Goal: Check status: Check status

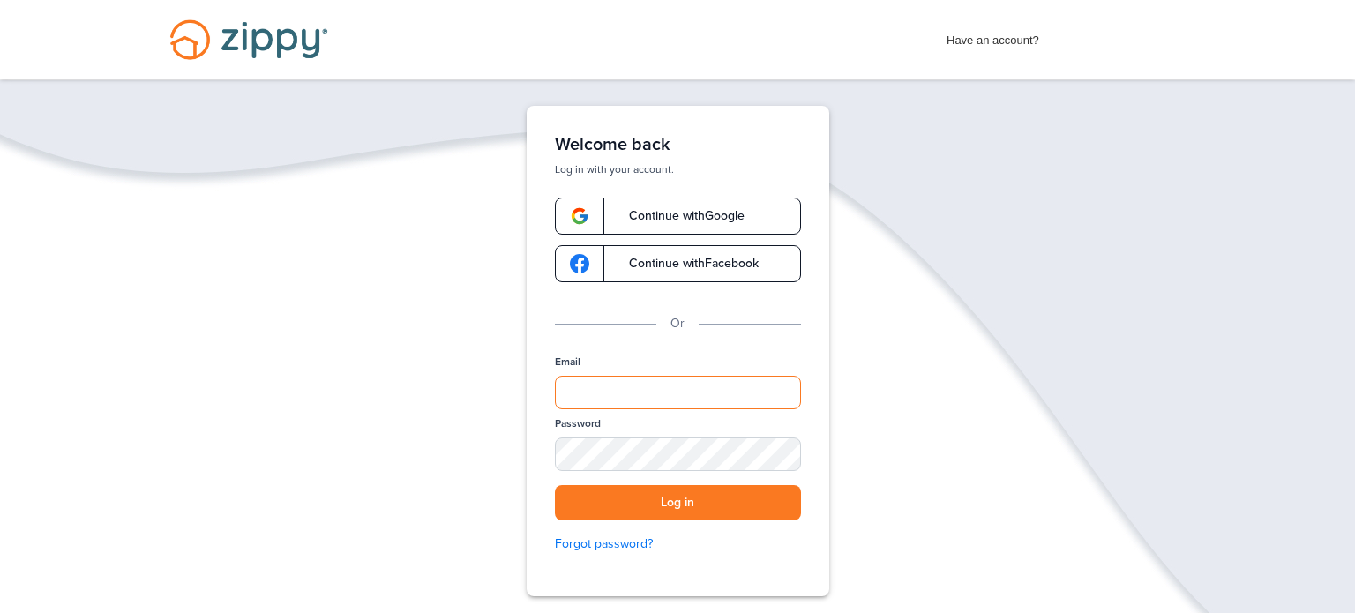
click at [642, 394] on input "Email" at bounding box center [678, 393] width 246 height 34
type input "**********"
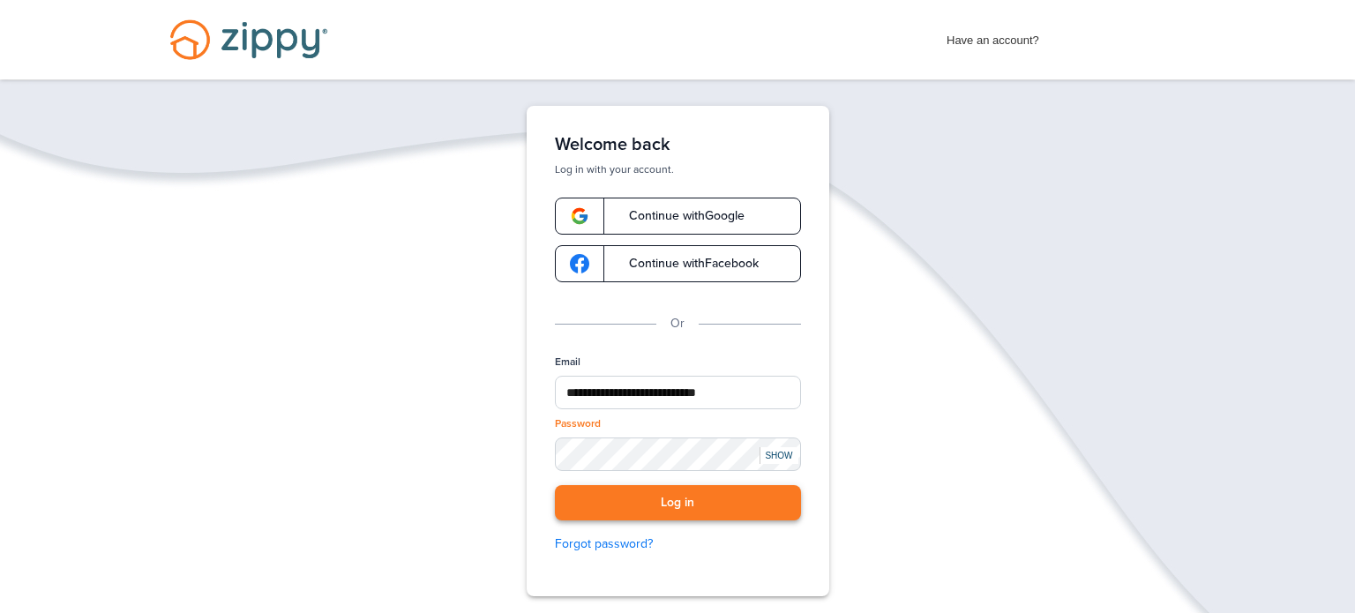
click at [718, 504] on button "Log in" at bounding box center [678, 503] width 246 height 36
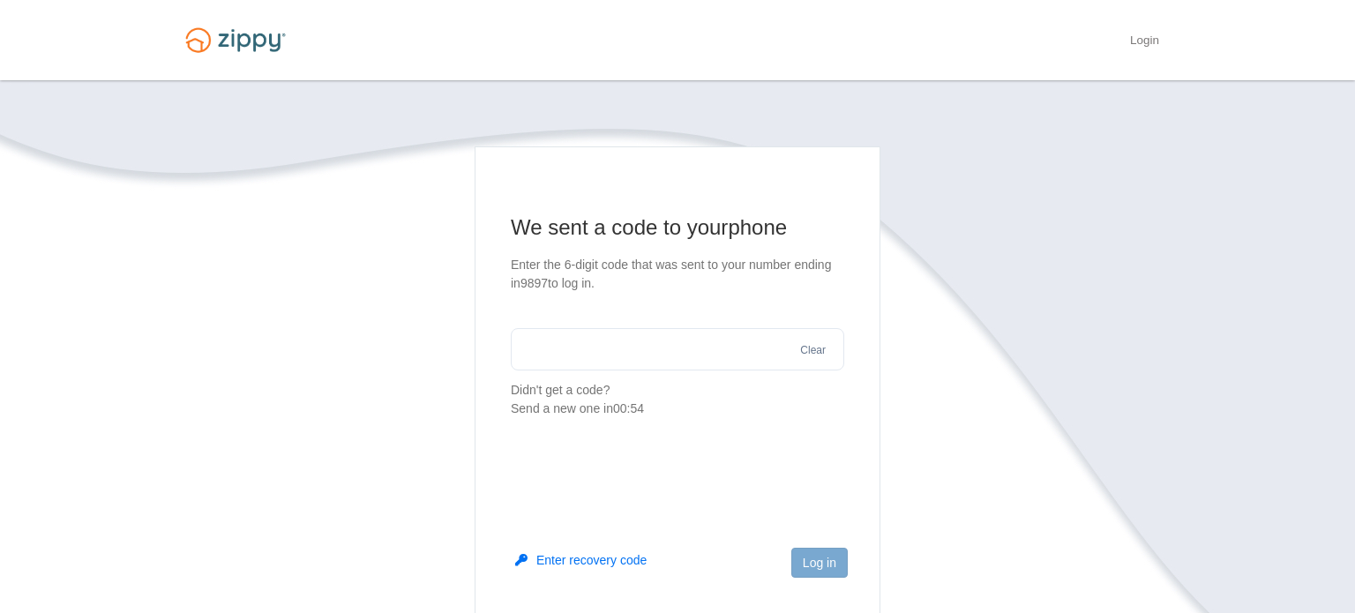
click at [650, 347] on input "text" at bounding box center [677, 349] width 333 height 42
type input "******"
click at [822, 564] on button "Log in" at bounding box center [819, 563] width 56 height 30
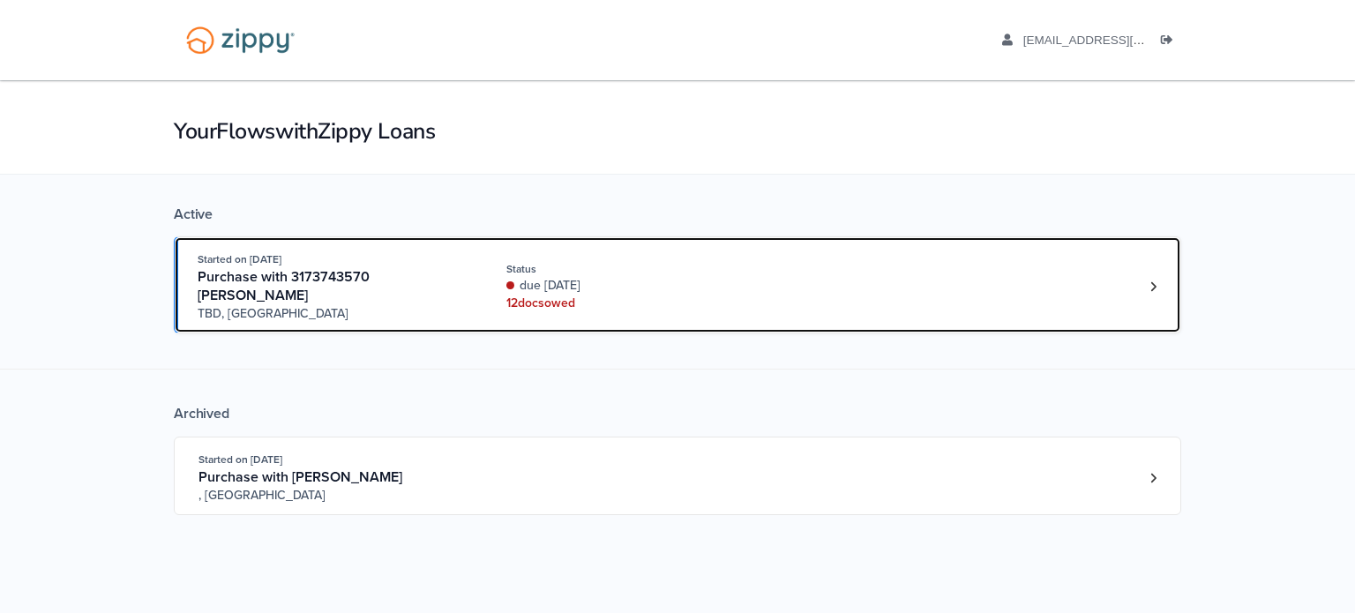
click at [483, 282] on div "Started on [DATE] Purchase with 3173743570 [PERSON_NAME] [GEOGRAPHIC_DATA], [GE…" at bounding box center [669, 287] width 942 height 72
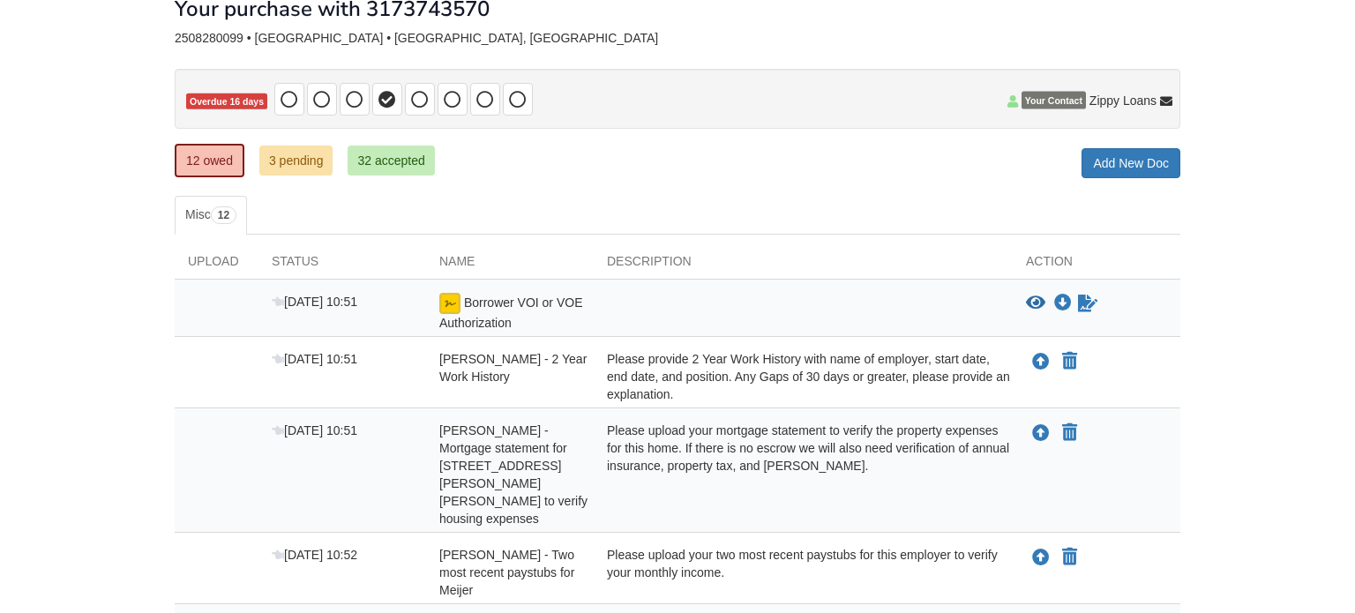
scroll to position [110, 0]
click at [306, 163] on link "3 pending" at bounding box center [296, 160] width 74 height 30
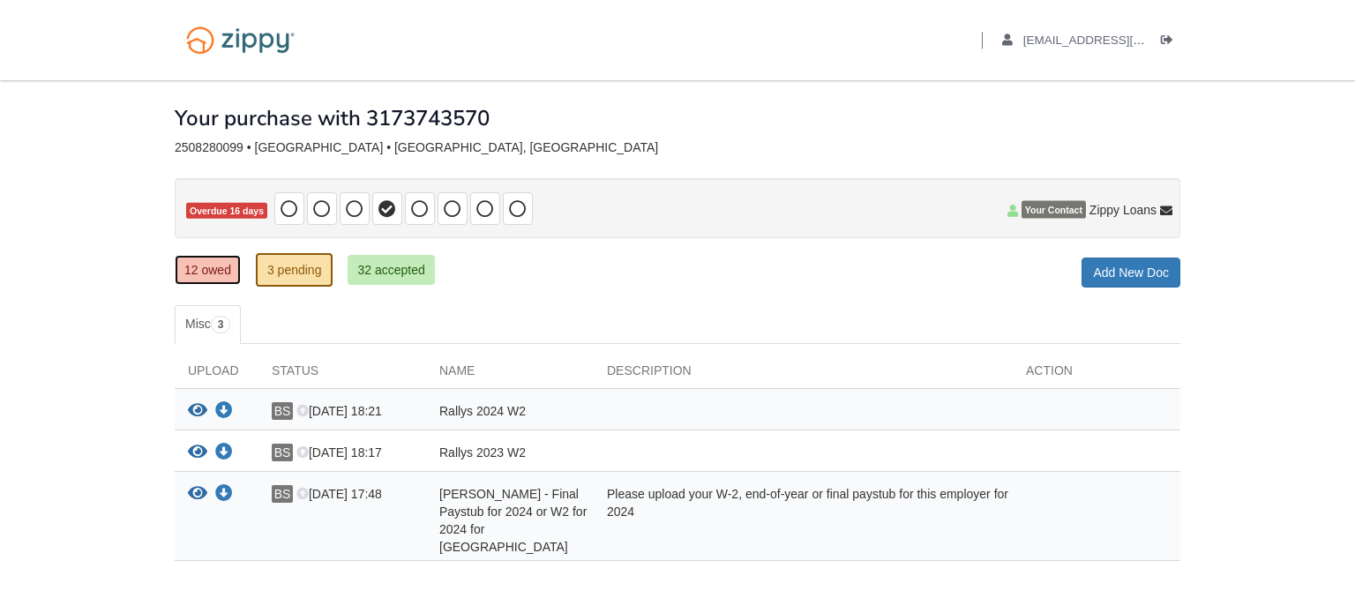
click at [192, 268] on link "12 owed" at bounding box center [208, 270] width 66 height 30
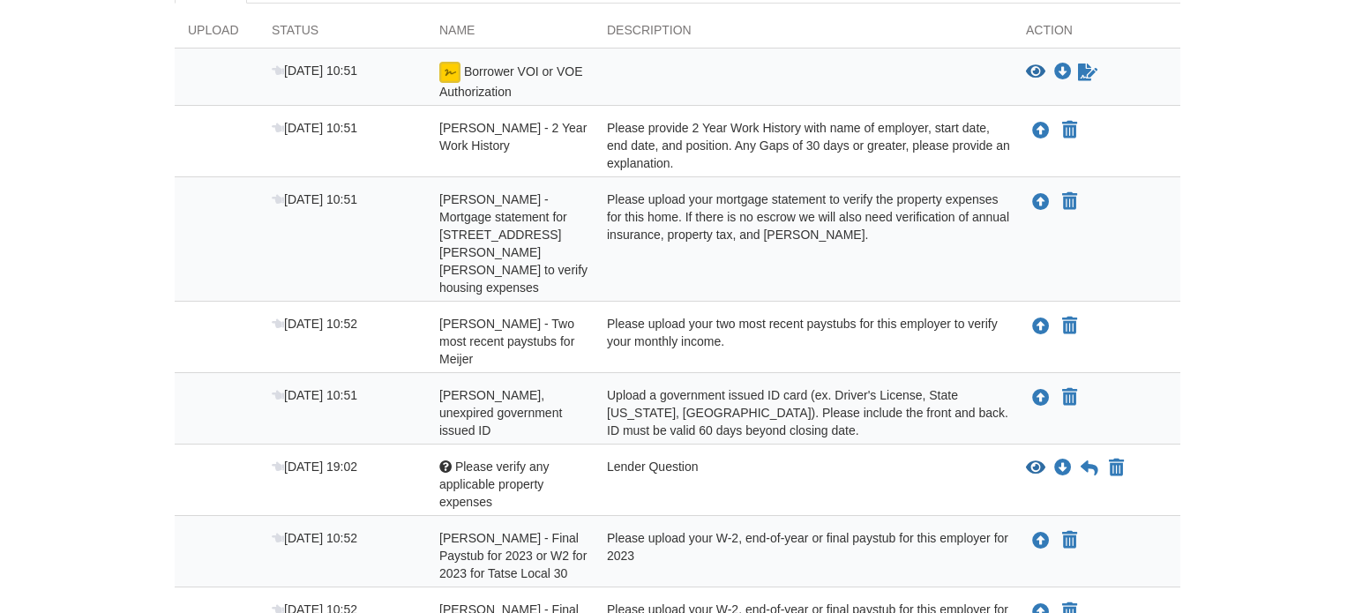
scroll to position [342, 0]
click at [488, 458] on span "Please verify any applicable property expenses" at bounding box center [494, 482] width 110 height 49
click at [1036, 458] on icon "View Please verify any applicable property expenses" at bounding box center [1035, 467] width 19 height 18
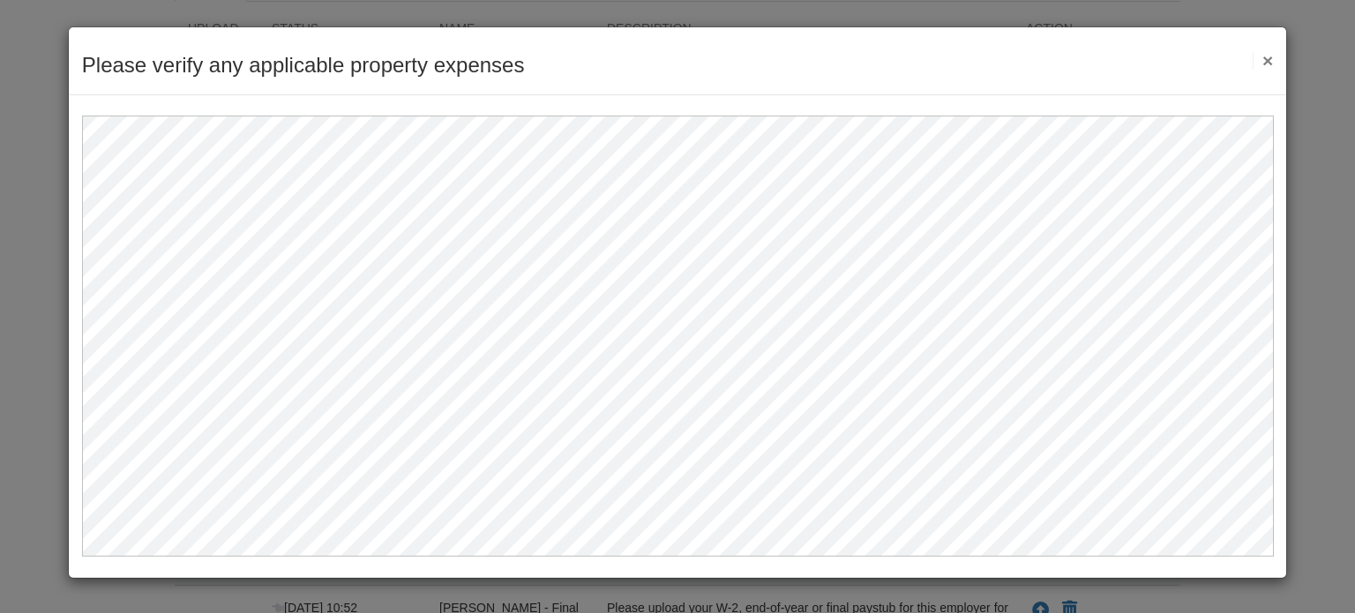
click at [1267, 59] on button "×" at bounding box center [1263, 60] width 20 height 19
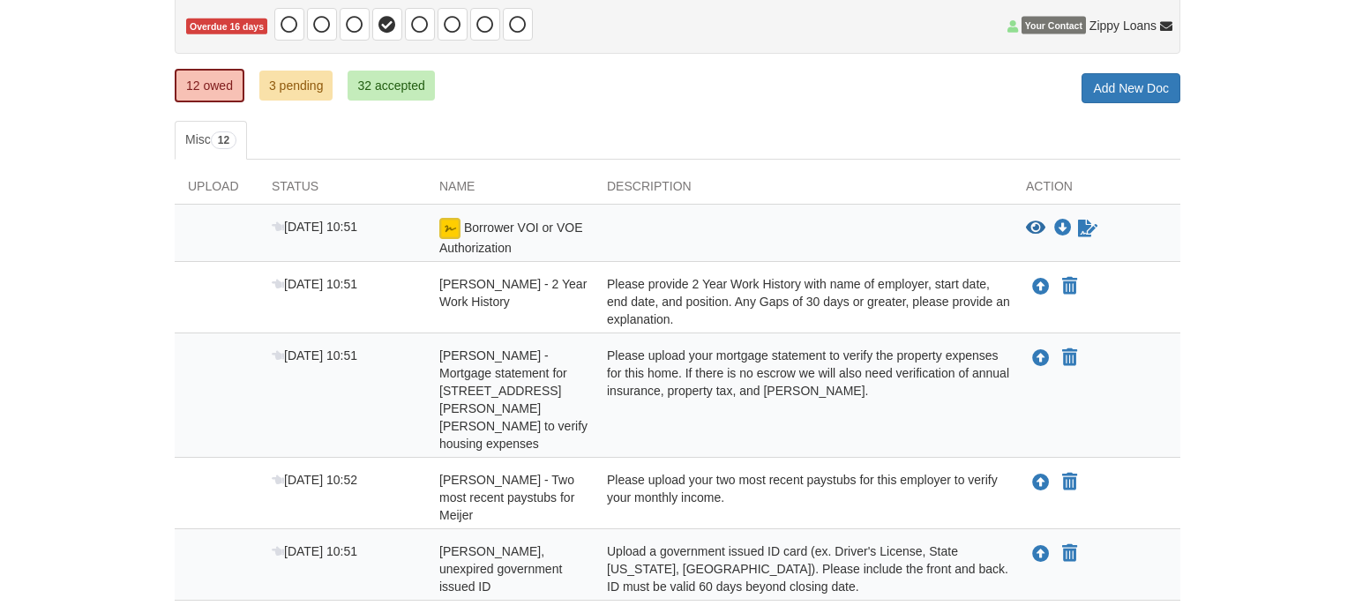
scroll to position [183, 0]
click at [452, 222] on img at bounding box center [449, 229] width 21 height 21
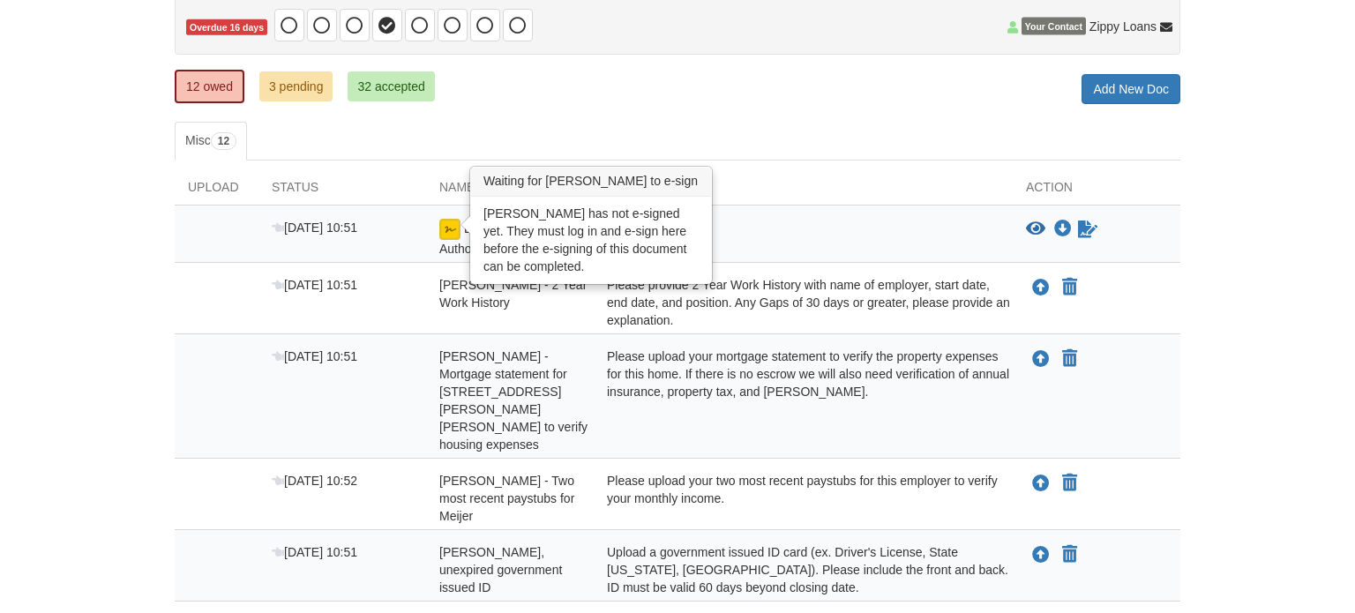
click at [803, 248] on div at bounding box center [803, 238] width 419 height 39
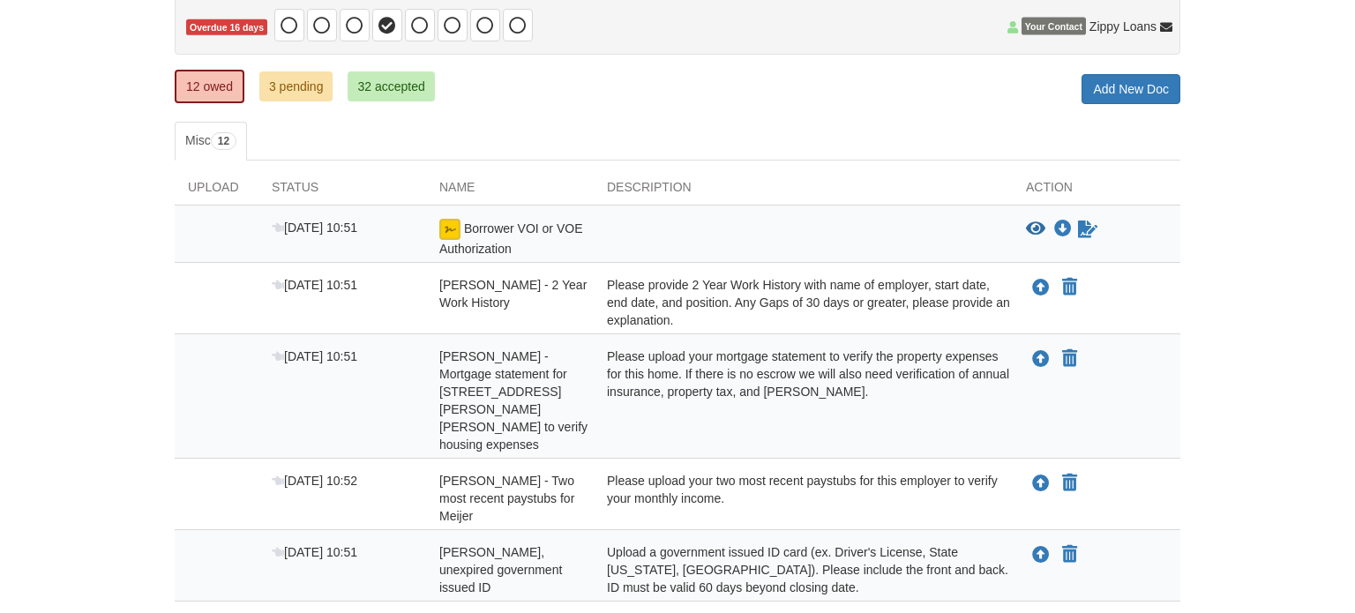
click at [1030, 227] on icon "View Borrower VOI or VOE Authorization" at bounding box center [1035, 230] width 19 height 18
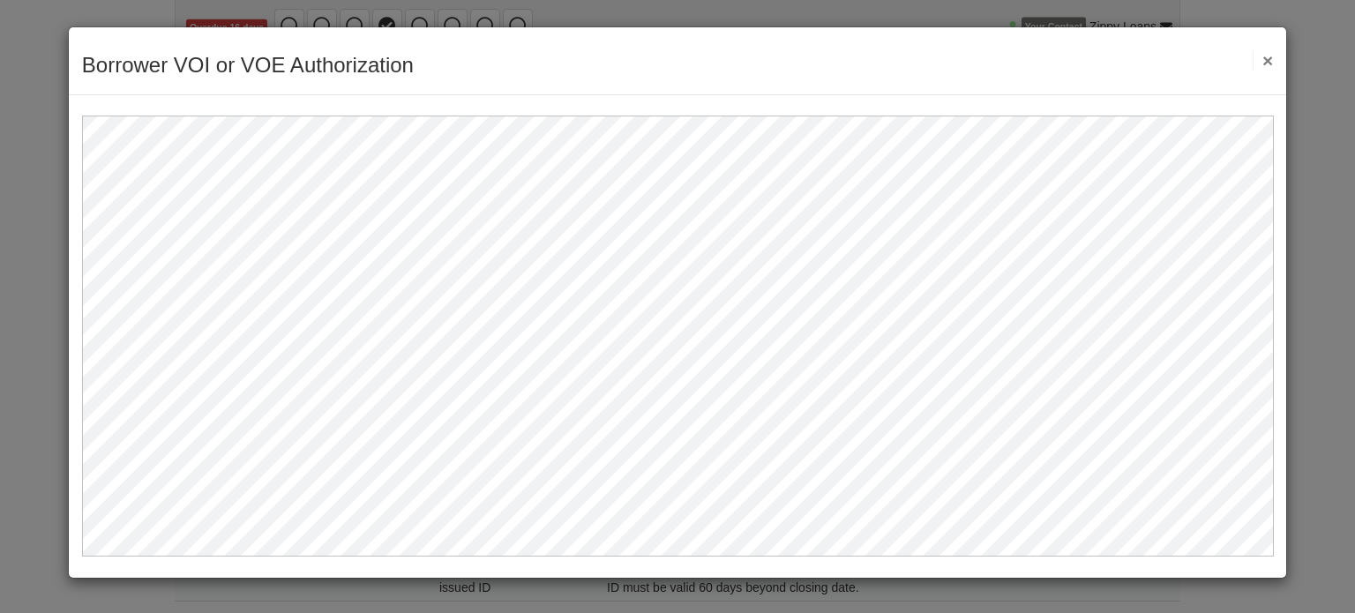
click at [1268, 59] on button "×" at bounding box center [1263, 60] width 20 height 19
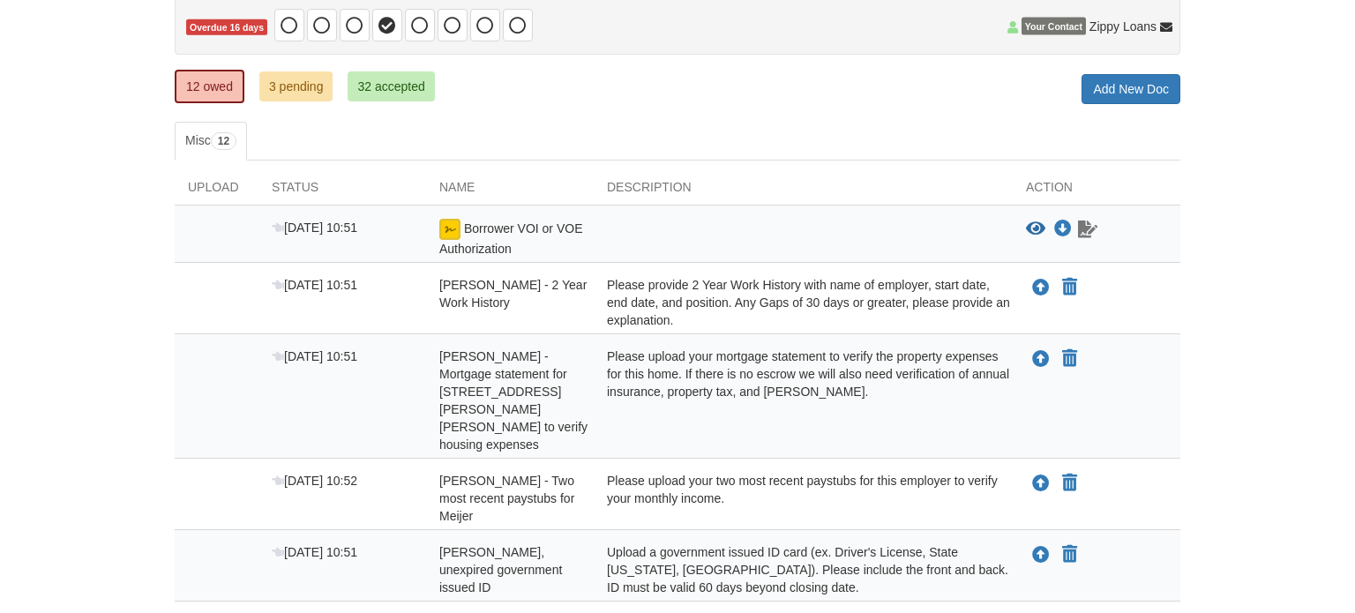
click at [1090, 228] on icon "Waiting for your co-borrower to e-sign" at bounding box center [1087, 230] width 19 height 18
click at [1093, 229] on icon "Waiting for your co-borrower to e-sign" at bounding box center [1087, 230] width 19 height 18
click at [1080, 226] on icon "Waiting for your co-borrower to e-sign" at bounding box center [1087, 230] width 19 height 18
click at [394, 82] on link "32 accepted" at bounding box center [391, 86] width 86 height 30
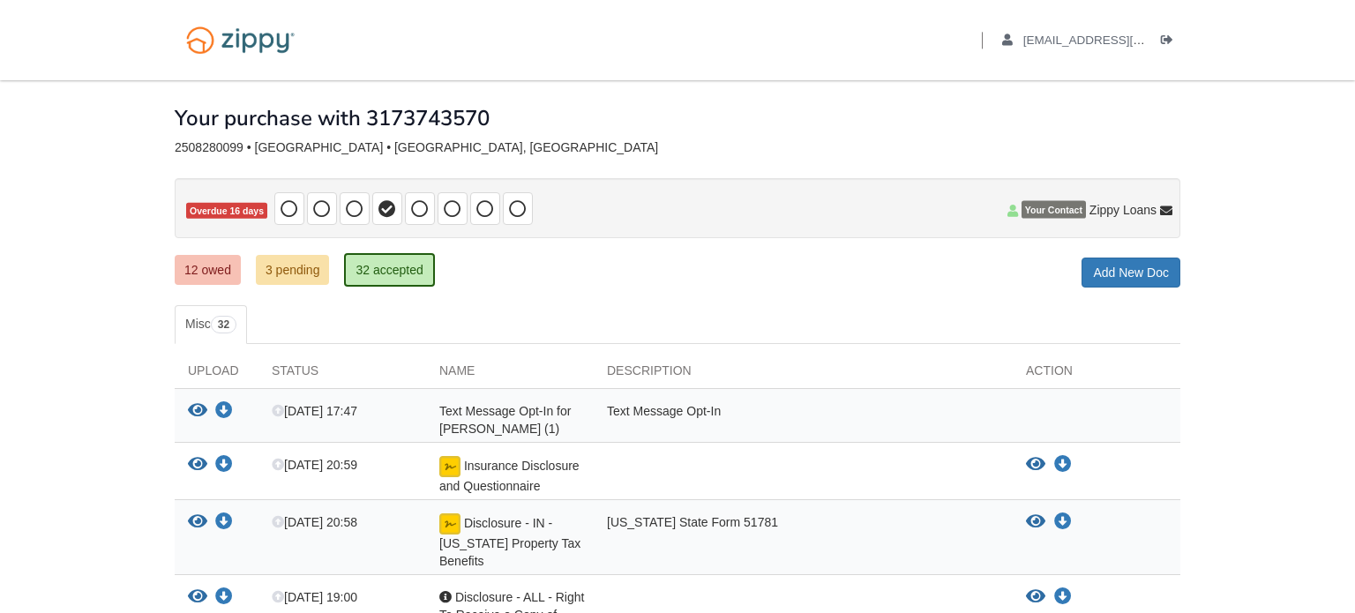
click at [374, 222] on span at bounding box center [387, 208] width 30 height 33
click at [418, 203] on icon at bounding box center [420, 209] width 18 height 18
click at [450, 205] on icon at bounding box center [453, 209] width 18 height 18
click at [483, 207] on icon at bounding box center [485, 209] width 18 height 18
click at [523, 202] on span at bounding box center [518, 208] width 18 height 20
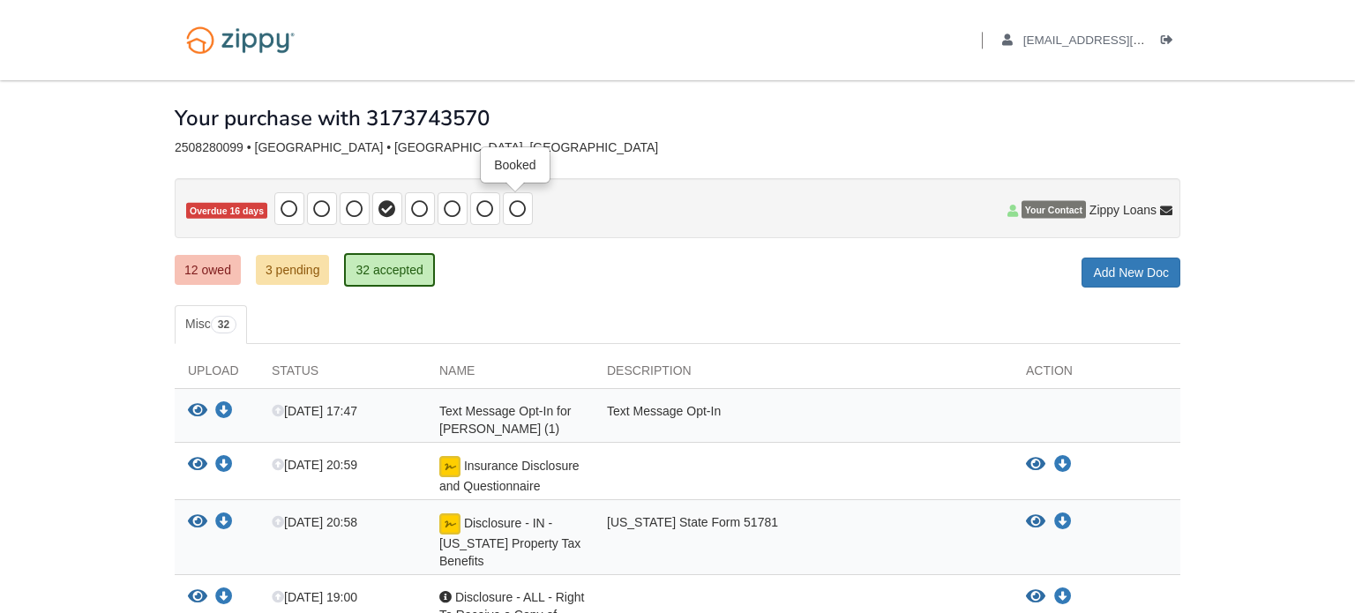
click at [378, 206] on icon at bounding box center [387, 209] width 18 height 18
click at [512, 146] on div "2508280099 • [GEOGRAPHIC_DATA] • [GEOGRAPHIC_DATA], [GEOGRAPHIC_DATA]" at bounding box center [678, 147] width 1006 height 15
click at [381, 212] on icon at bounding box center [387, 209] width 18 height 18
click at [420, 210] on icon at bounding box center [420, 209] width 18 height 18
click at [452, 208] on icon at bounding box center [453, 209] width 18 height 18
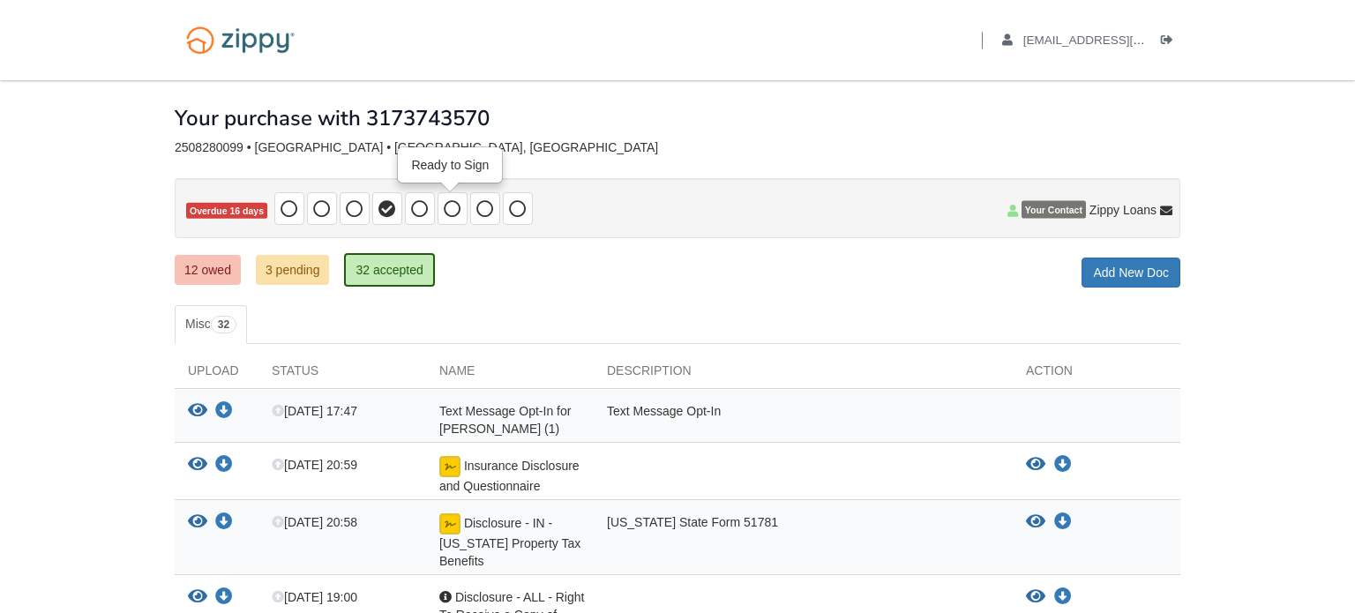
click at [485, 208] on icon at bounding box center [485, 209] width 18 height 18
click at [517, 203] on icon at bounding box center [518, 209] width 18 height 18
click at [485, 206] on icon at bounding box center [485, 209] width 18 height 18
click at [445, 211] on icon at bounding box center [453, 209] width 18 height 18
